Goal: Task Accomplishment & Management: Complete application form

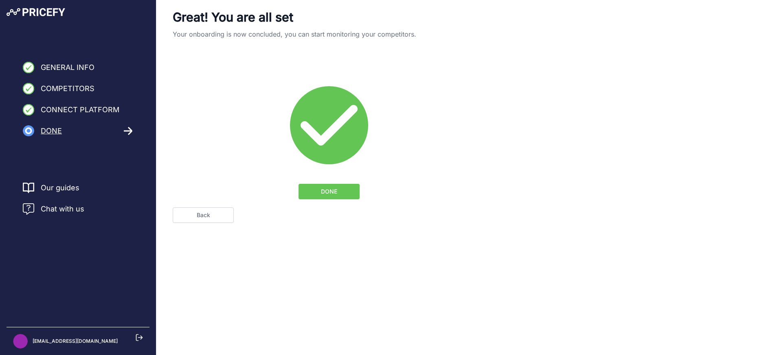
click at [327, 191] on span "DONE" at bounding box center [329, 192] width 16 height 8
